Goal: Task Accomplishment & Management: Manage account settings

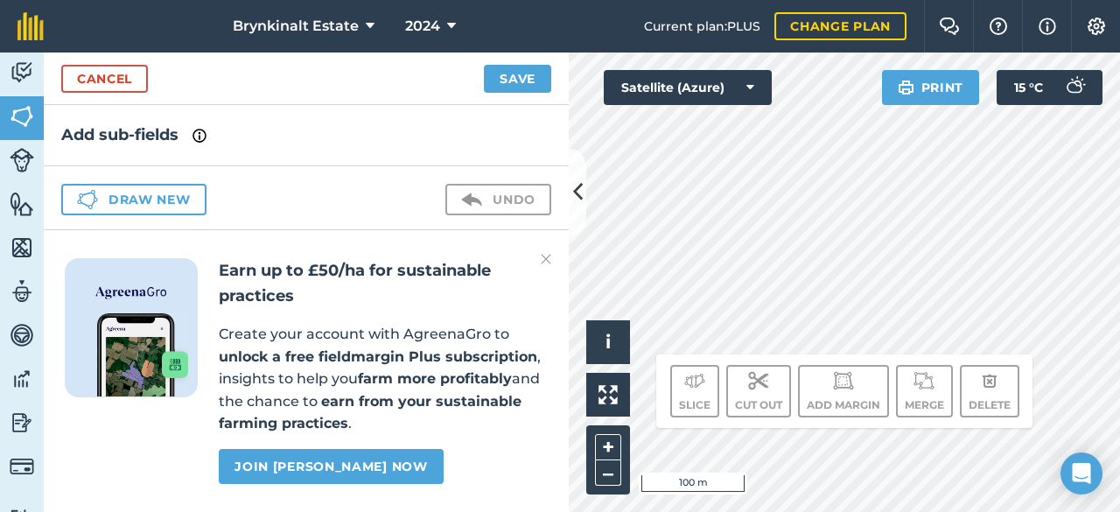
click at [548, 262] on img at bounding box center [546, 259] width 11 height 21
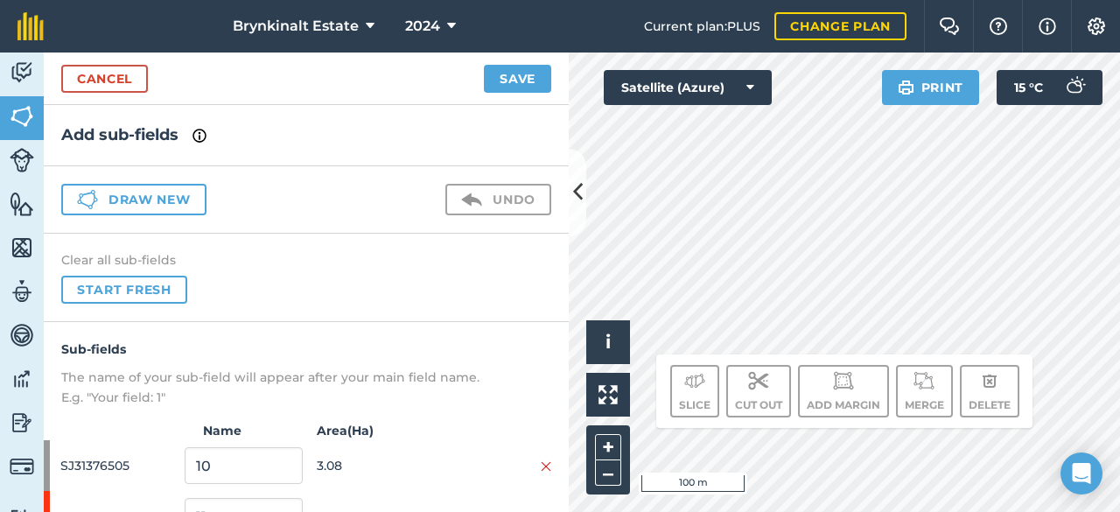
scroll to position [81, 0]
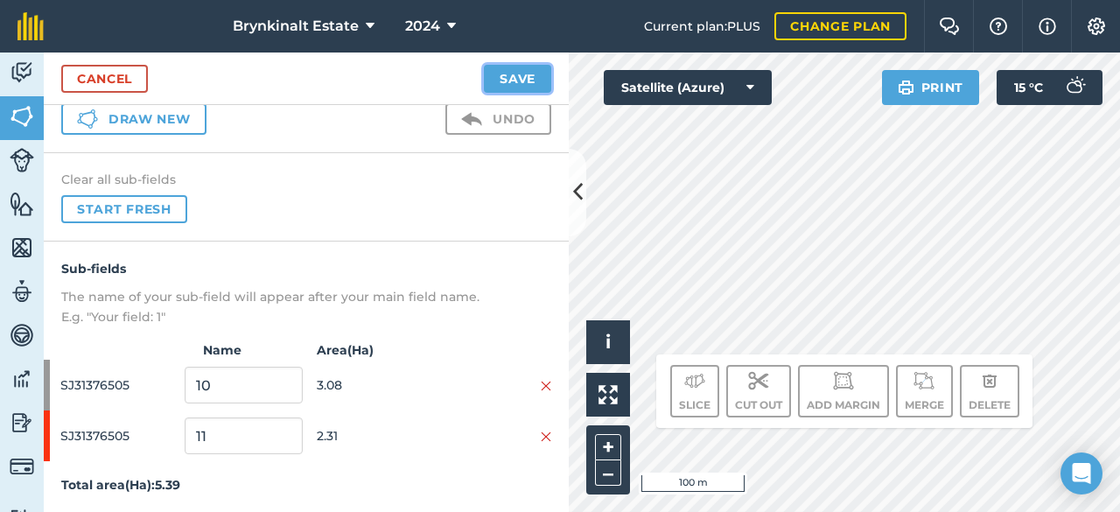
click at [532, 78] on button "Save" at bounding box center [517, 79] width 67 height 28
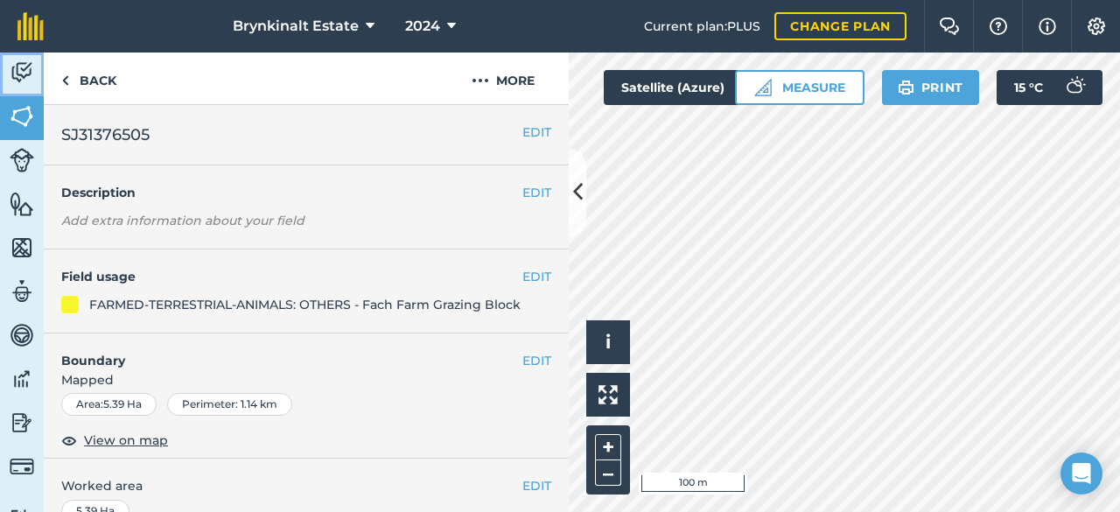
click at [32, 71] on img at bounding box center [22, 73] width 25 height 26
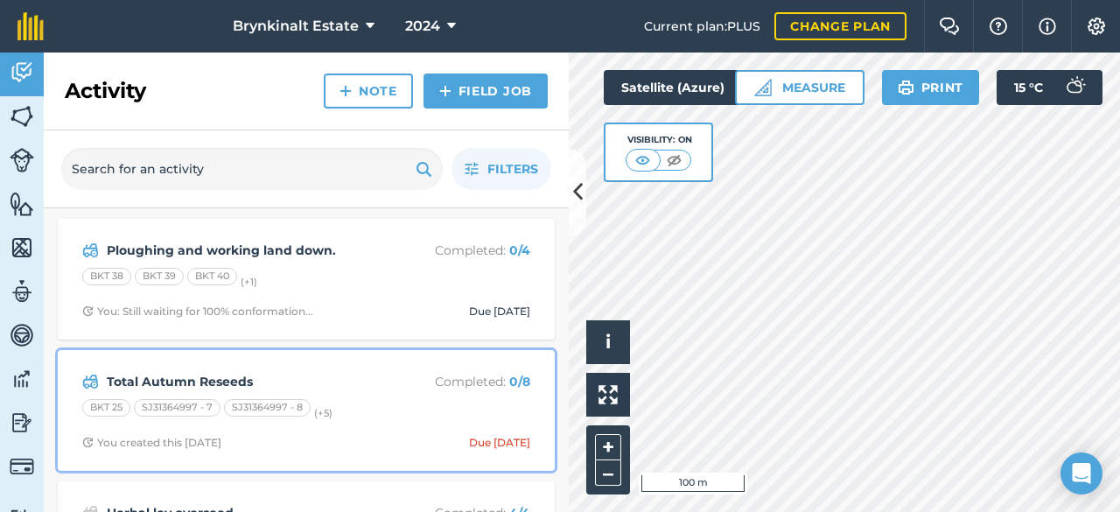
click at [378, 395] on div "Total Autumn Reseeds Completed : 0 / 8 BKT 25 SJ31364997 - 7 SJ31364997 - 8 (+ …" at bounding box center [306, 411] width 476 height 100
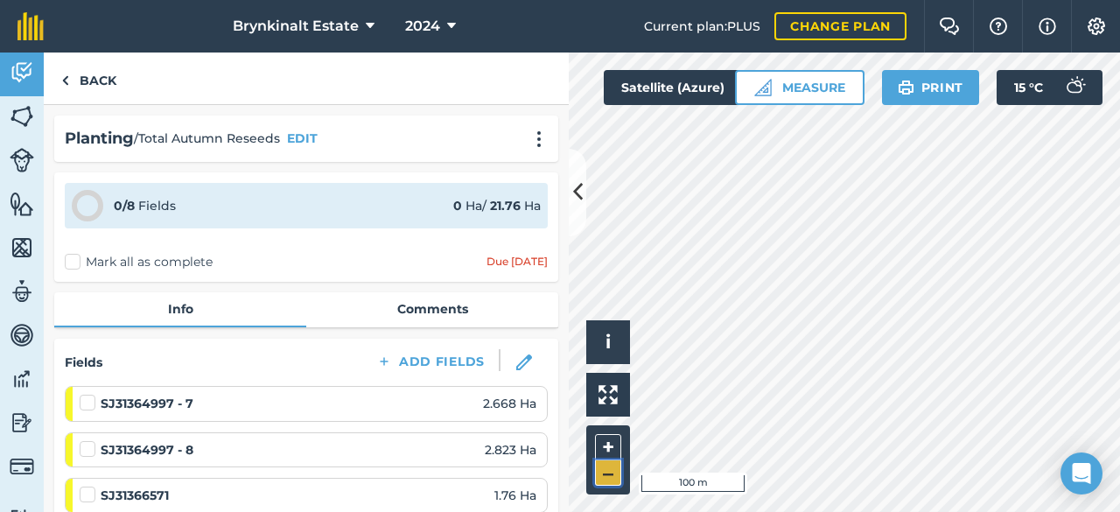
click at [599, 477] on button "–" at bounding box center [608, 472] width 26 height 25
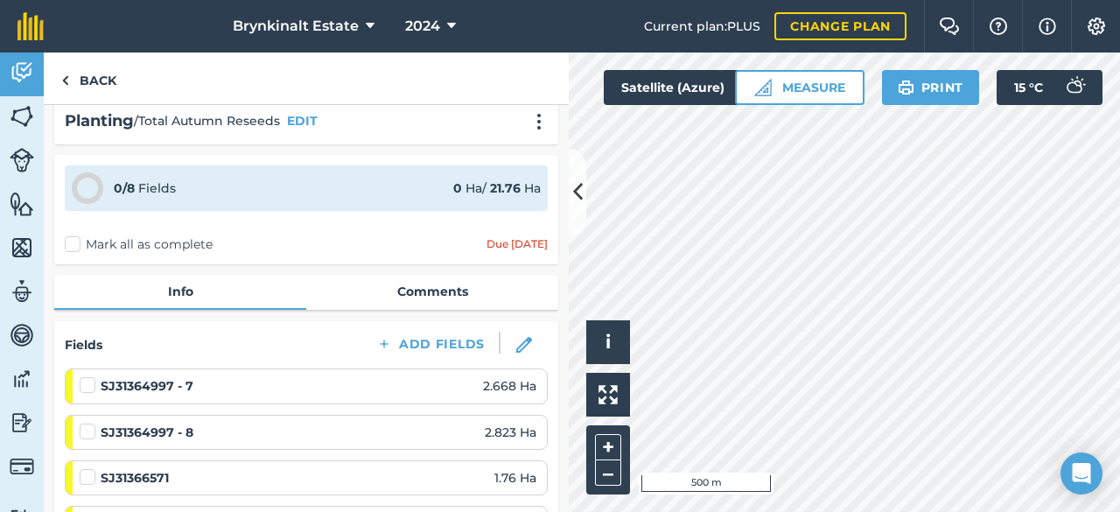
scroll to position [14, 0]
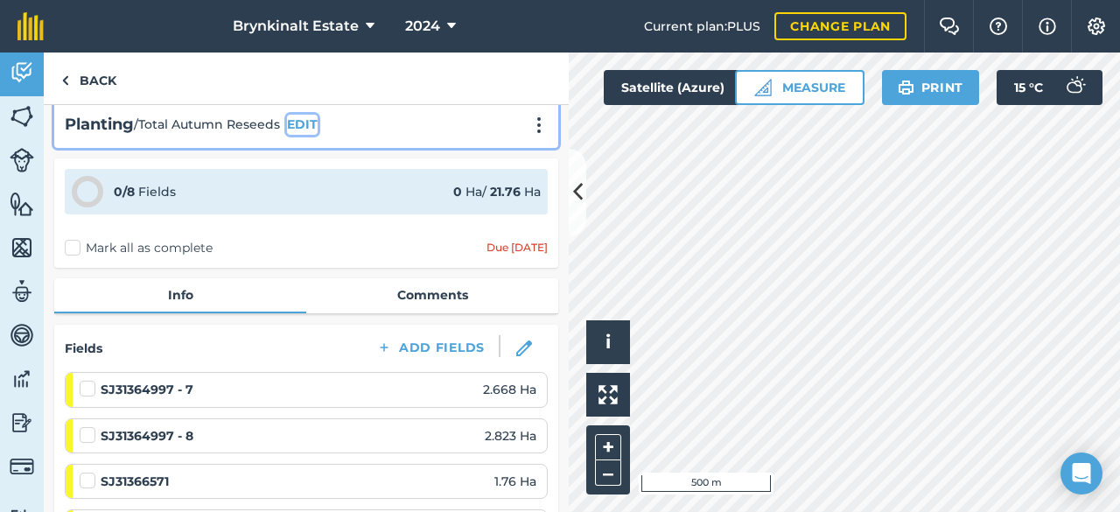
click at [303, 116] on button "EDIT" at bounding box center [302, 124] width 31 height 19
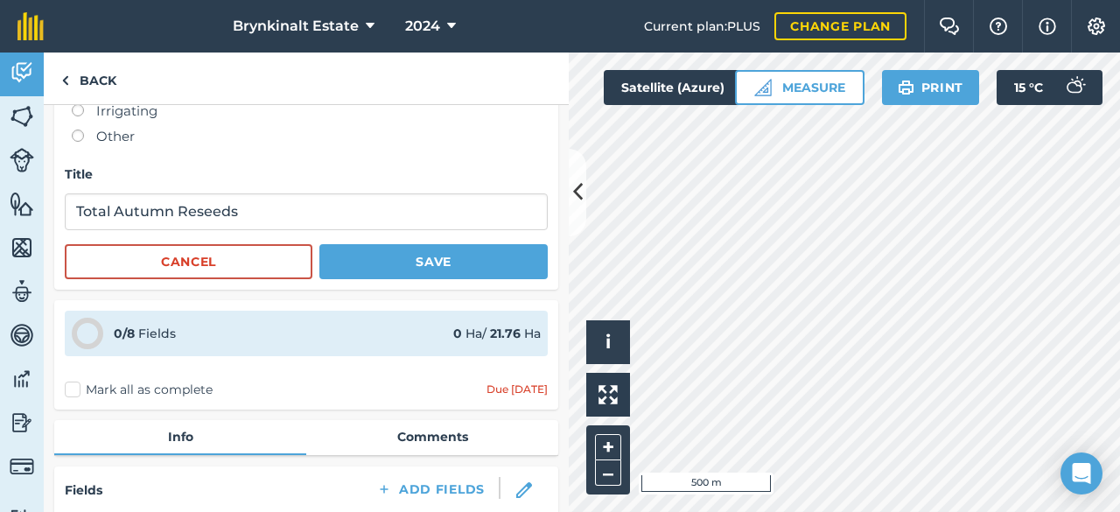
scroll to position [275, 0]
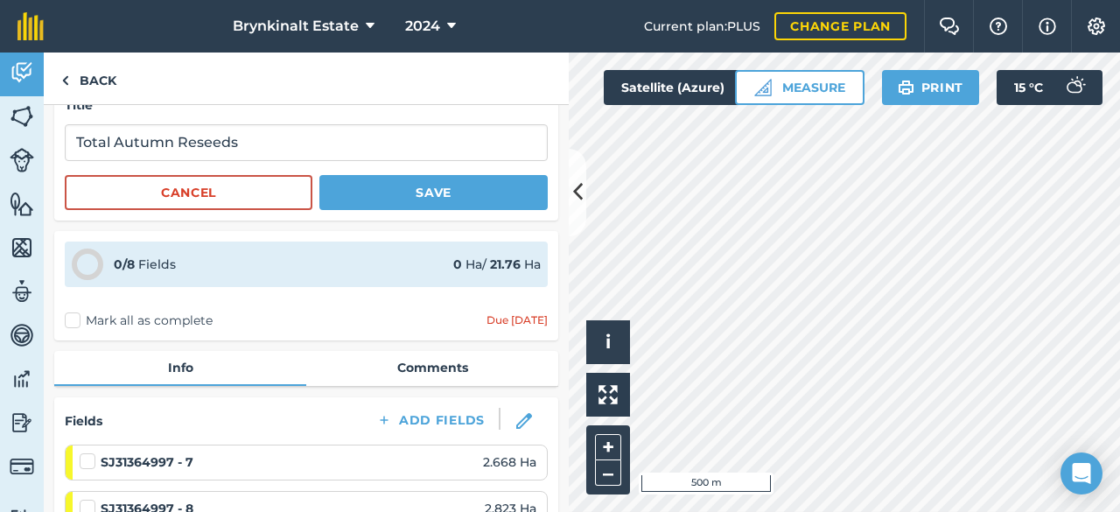
click at [504, 316] on div "Due [DATE]" at bounding box center [517, 320] width 61 height 14
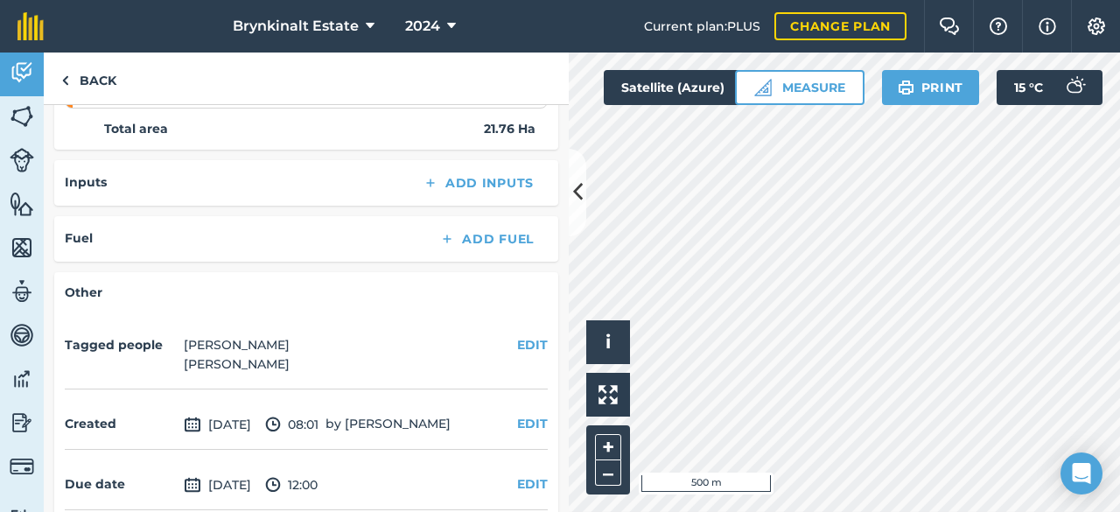
scroll to position [1038, 0]
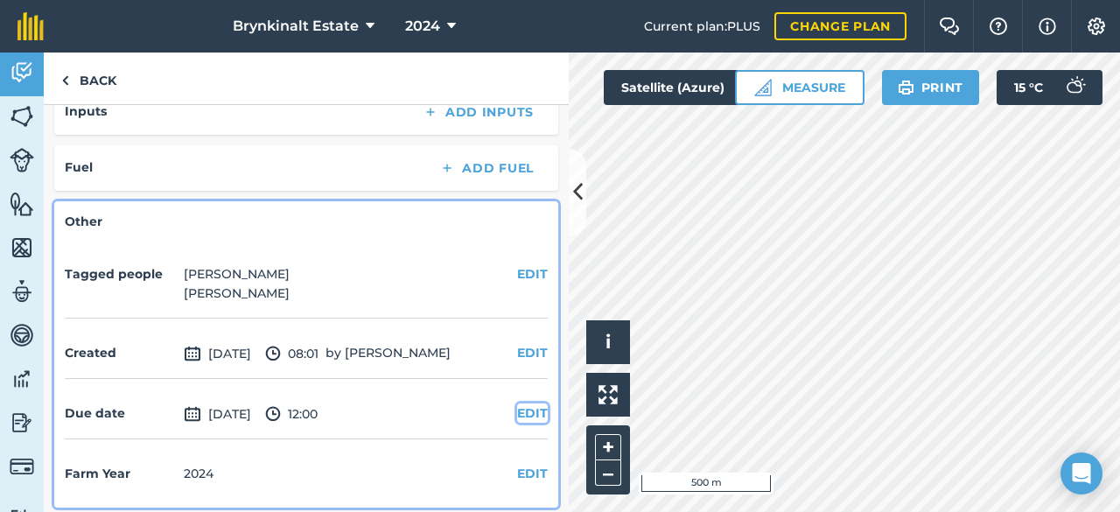
click at [517, 406] on button "EDIT" at bounding box center [532, 412] width 31 height 19
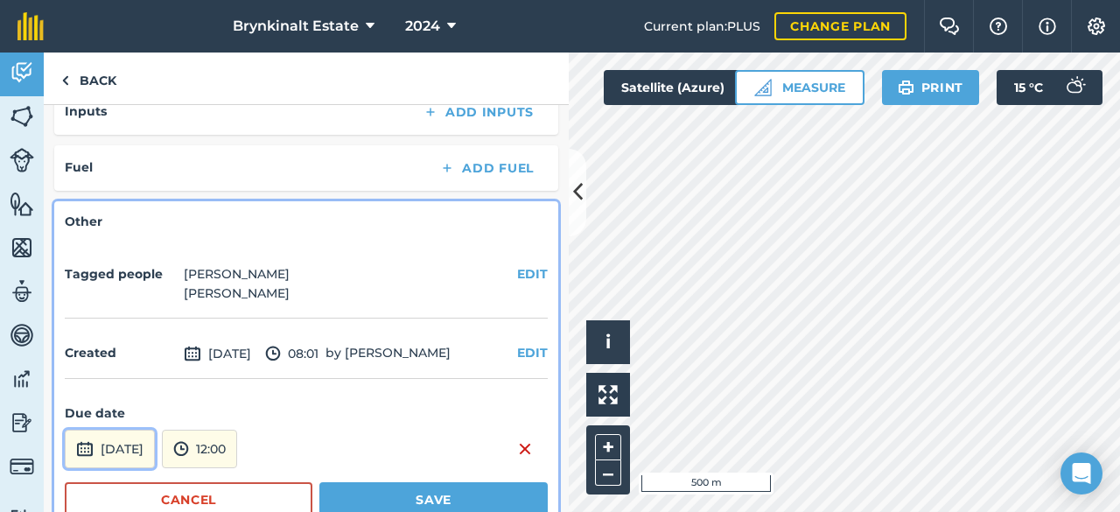
click at [155, 437] on button "[DATE]" at bounding box center [110, 449] width 90 height 39
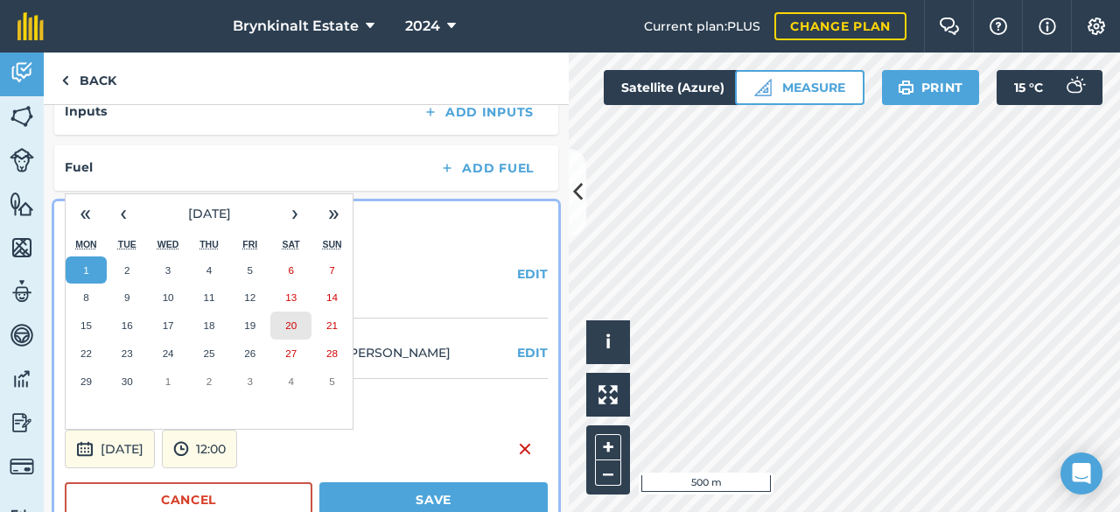
click at [285, 319] on abbr "20" at bounding box center [290, 324] width 11 height 11
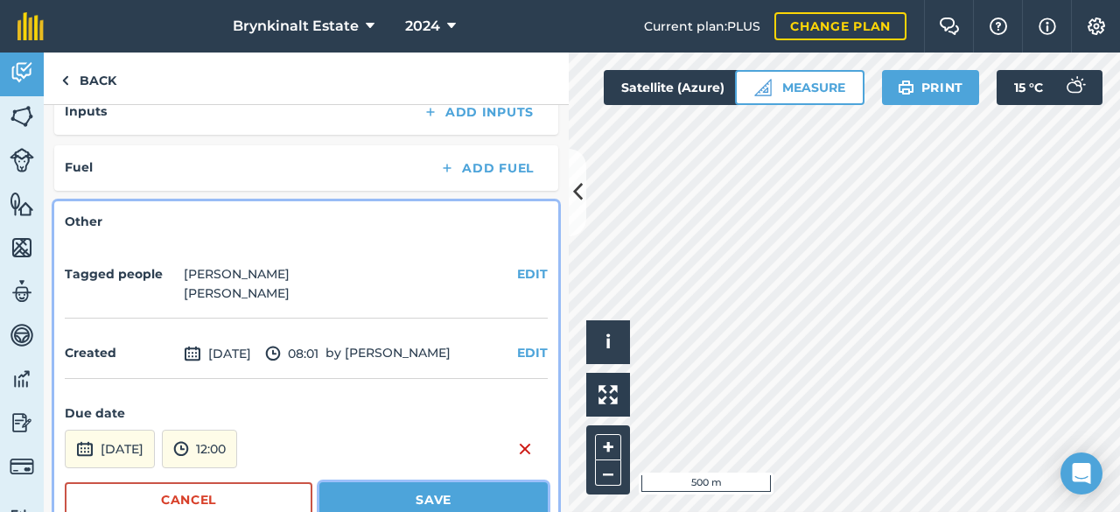
click at [428, 496] on button "Save" at bounding box center [433, 499] width 228 height 35
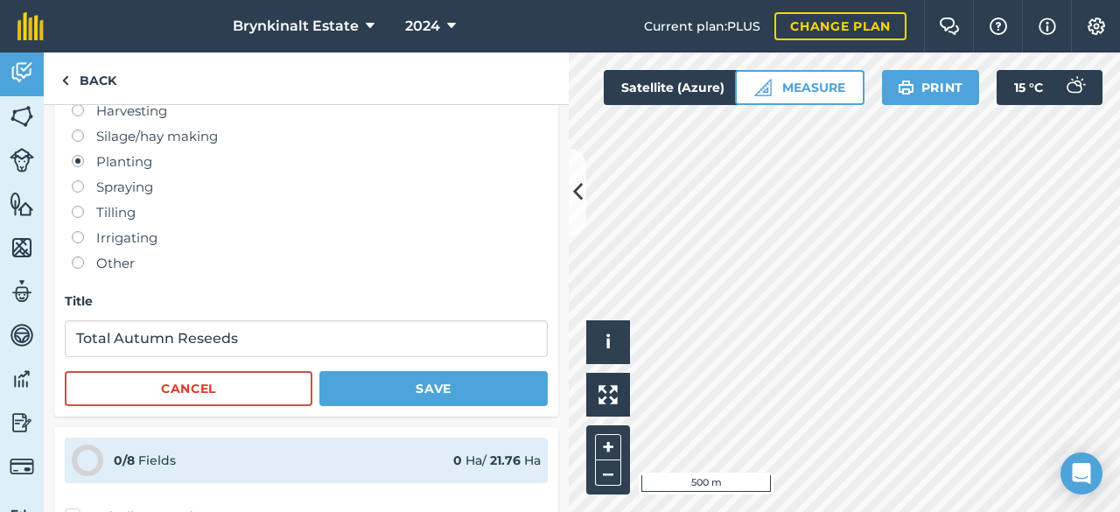
scroll to position [0, 0]
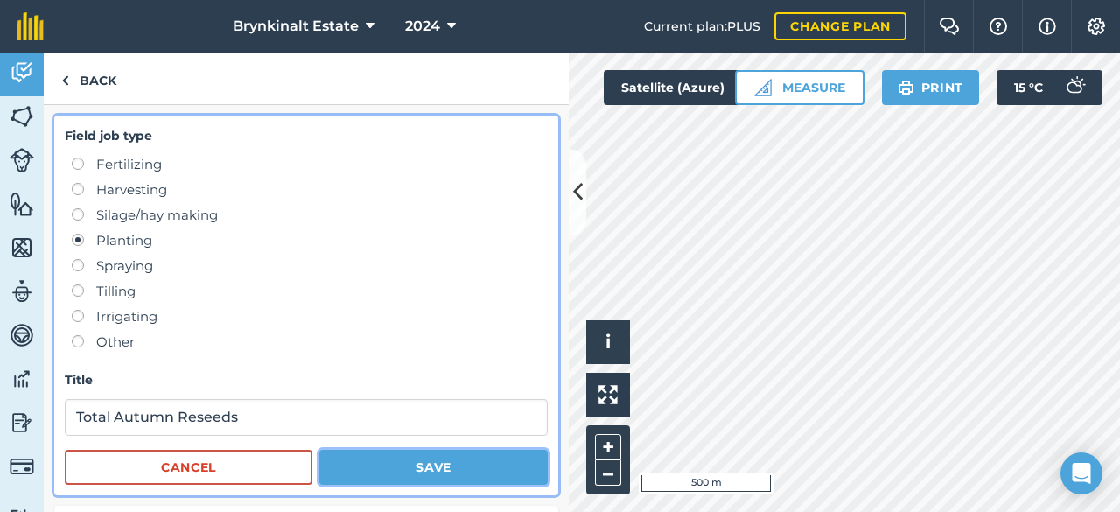
click at [404, 465] on button "Save" at bounding box center [433, 467] width 228 height 35
